Goal: Communication & Community: Answer question/provide support

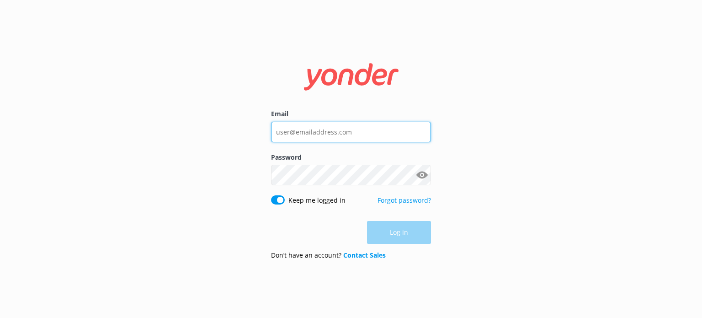
type input "[EMAIL_ADDRESS][DOMAIN_NAME]"
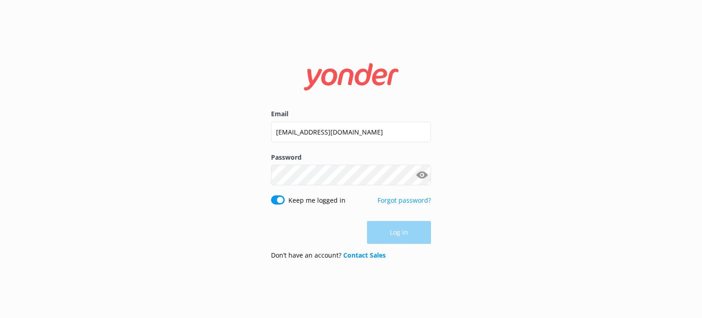
click at [415, 227] on div "Log in" at bounding box center [351, 232] width 160 height 23
click at [386, 237] on button "Log in" at bounding box center [399, 232] width 64 height 23
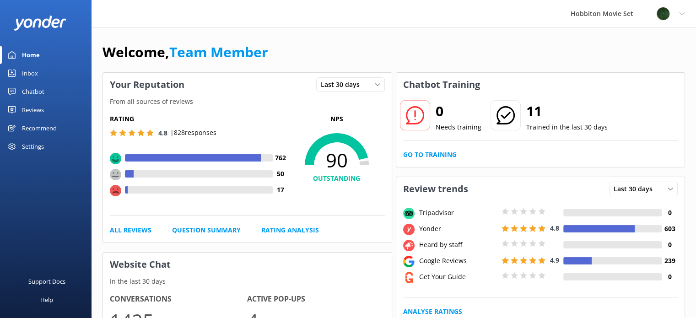
click at [13, 73] on icon at bounding box center [11, 73] width 7 height 7
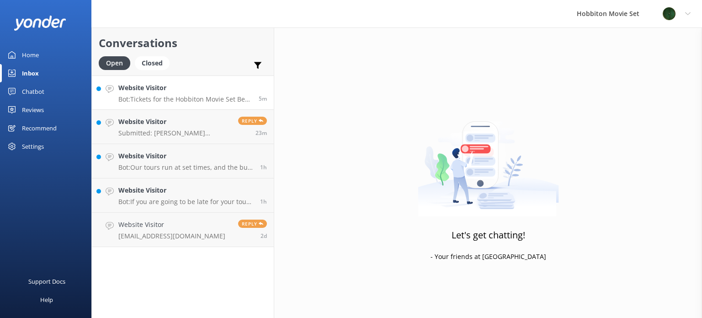
click at [212, 92] on h4 "Website Visitor" at bounding box center [185, 88] width 134 height 10
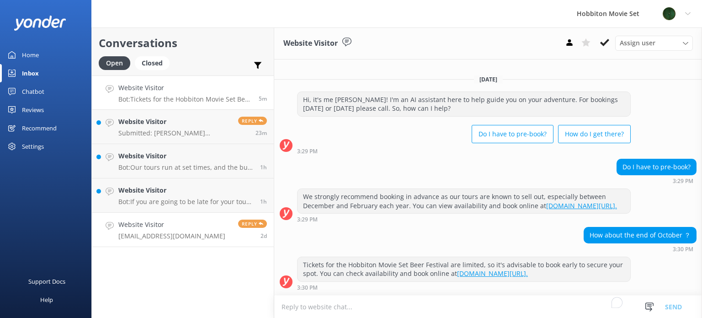
click at [224, 220] on link "Website Visitor [PERSON_NAME][EMAIL_ADDRESS][DOMAIN_NAME] Reply 2d" at bounding box center [183, 230] width 182 height 34
